Goal: Transaction & Acquisition: Download file/media

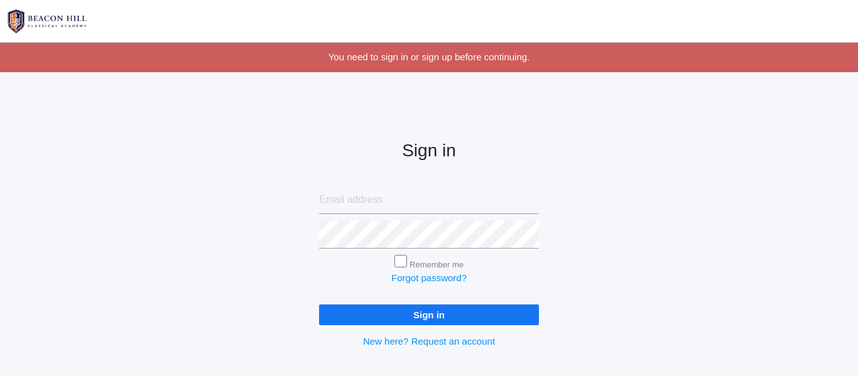
type input "[PERSON_NAME][EMAIL_ADDRESS][PERSON_NAME][DOMAIN_NAME]"
click at [453, 315] on input "Sign in" at bounding box center [429, 315] width 220 height 21
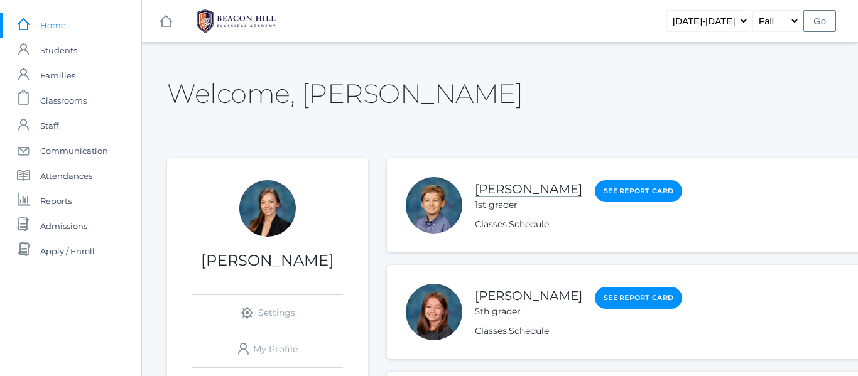
click at [522, 191] on link "Noah Smith" at bounding box center [528, 190] width 107 height 16
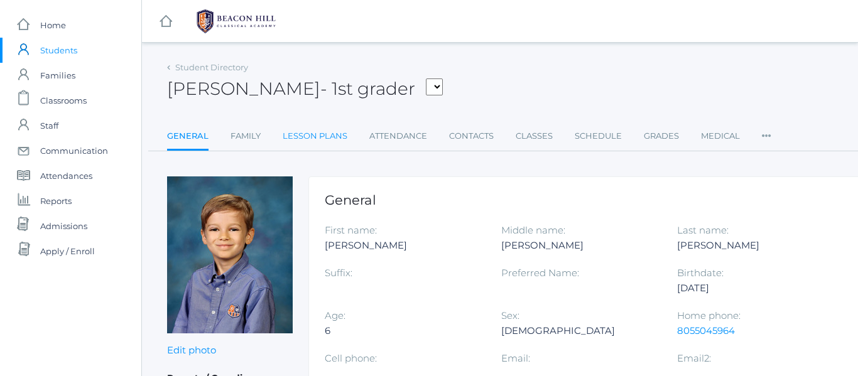
click at [318, 135] on link "Lesson Plans" at bounding box center [315, 136] width 65 height 25
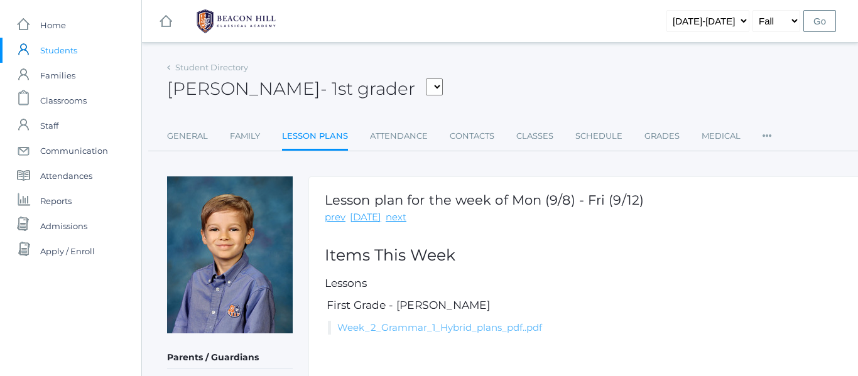
click at [446, 333] on link "Week_2_Grammar_1_Hybrid_plans_pdf..pdf" at bounding box center [439, 328] width 205 height 12
